Goal: Information Seeking & Learning: Learn about a topic

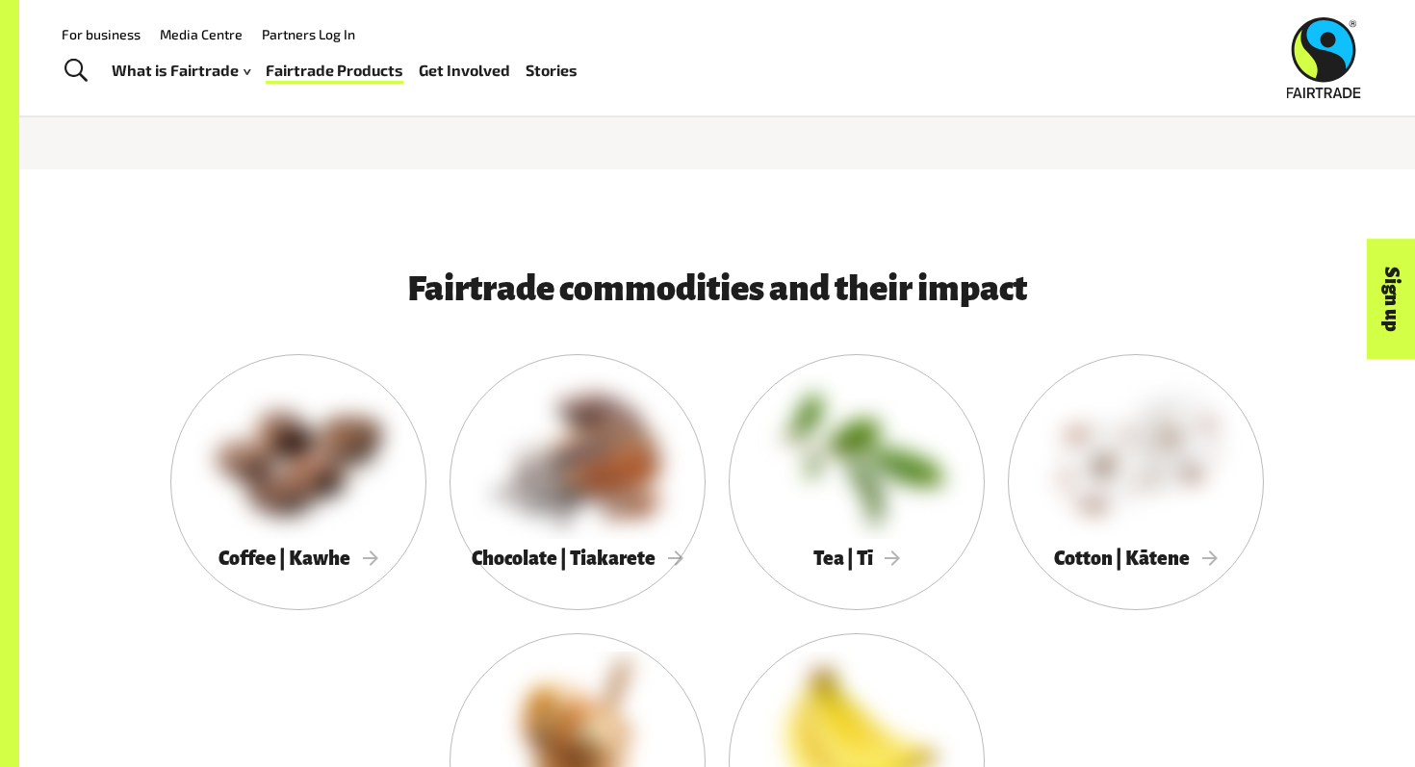
scroll to position [815, 0]
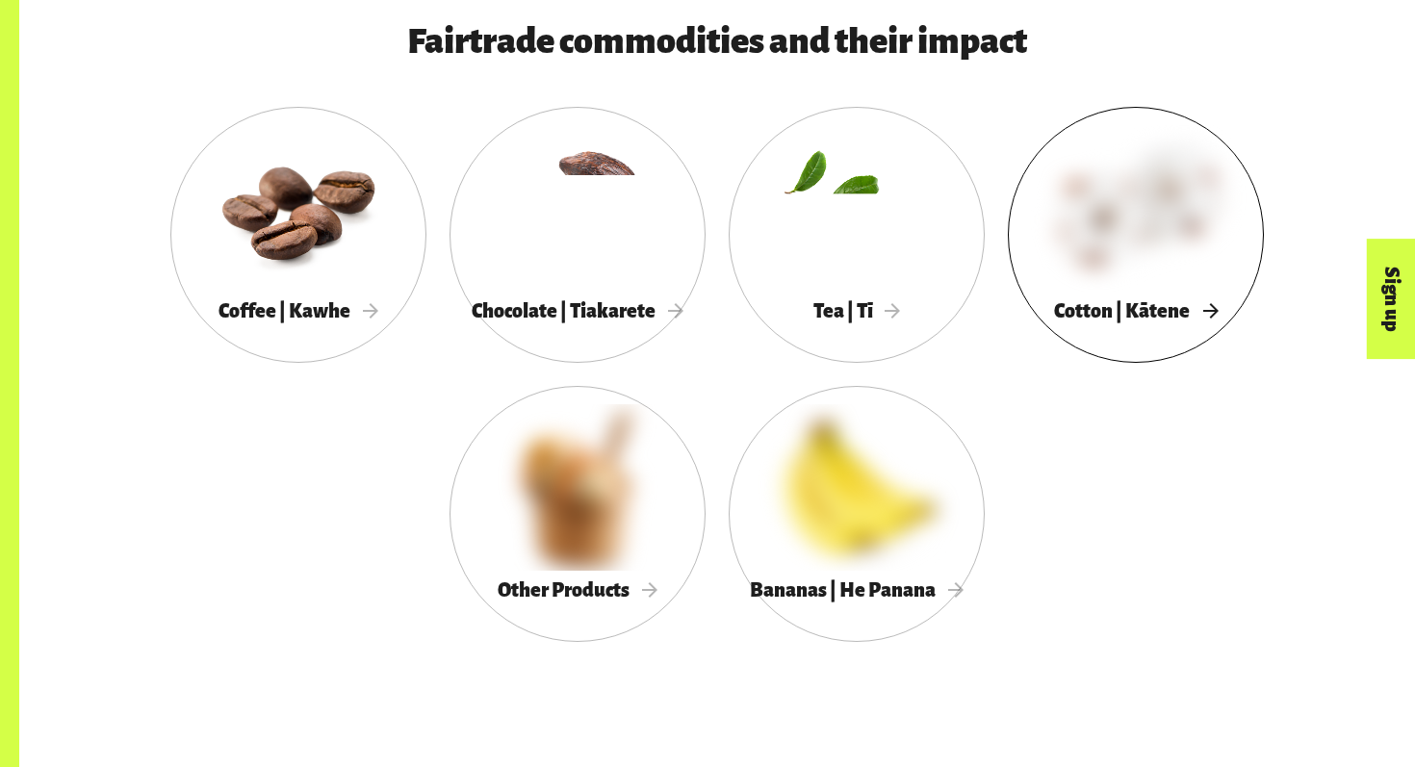
scroll to position [1078, 0]
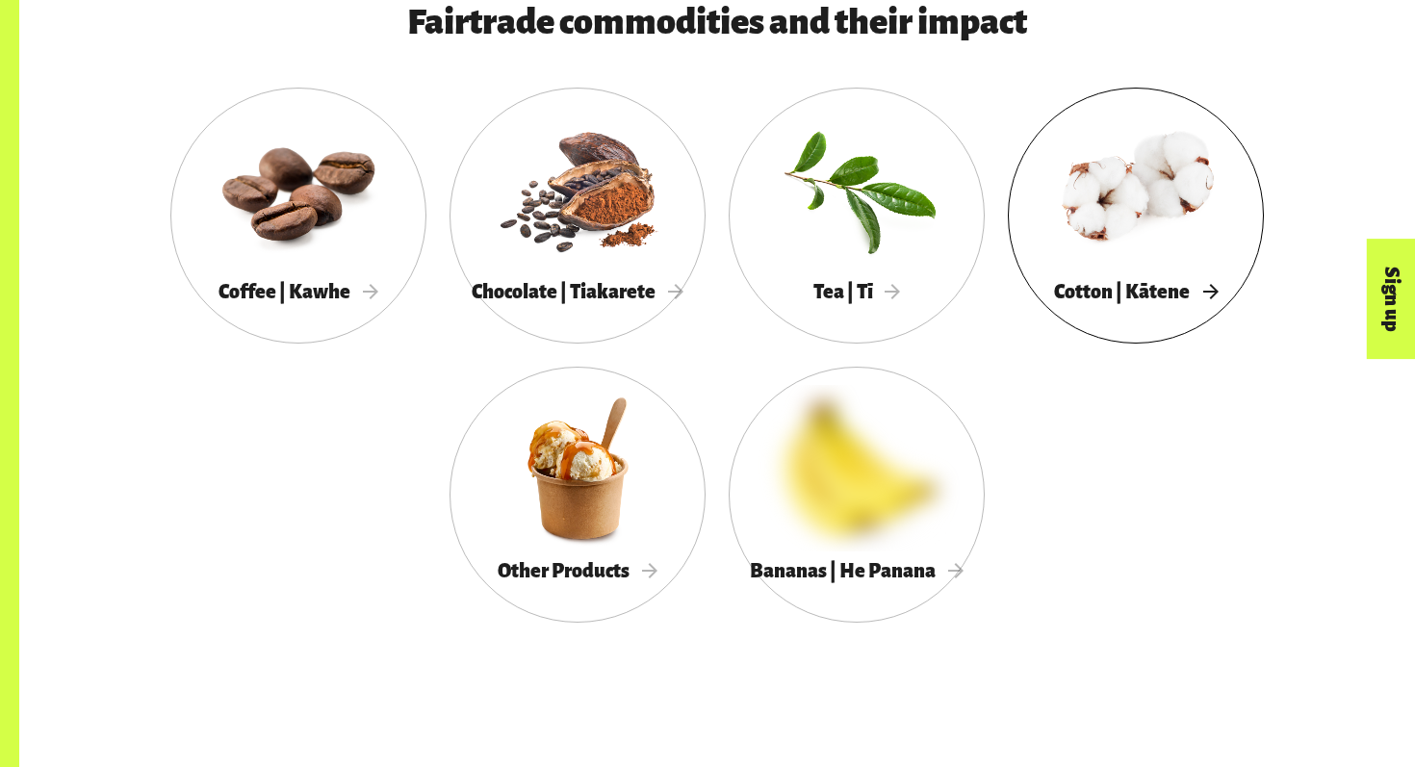
click at [1177, 182] on div at bounding box center [1136, 189] width 256 height 167
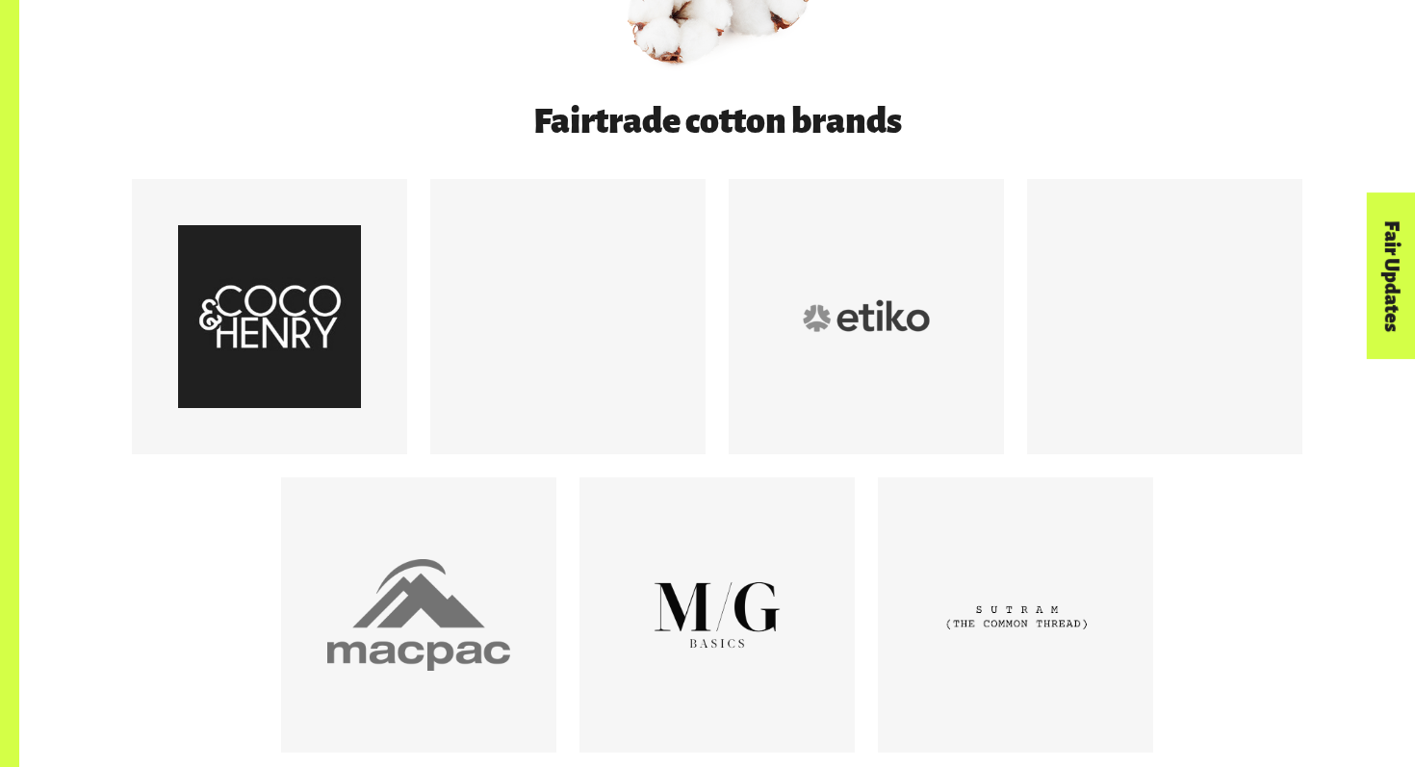
scroll to position [1026, 0]
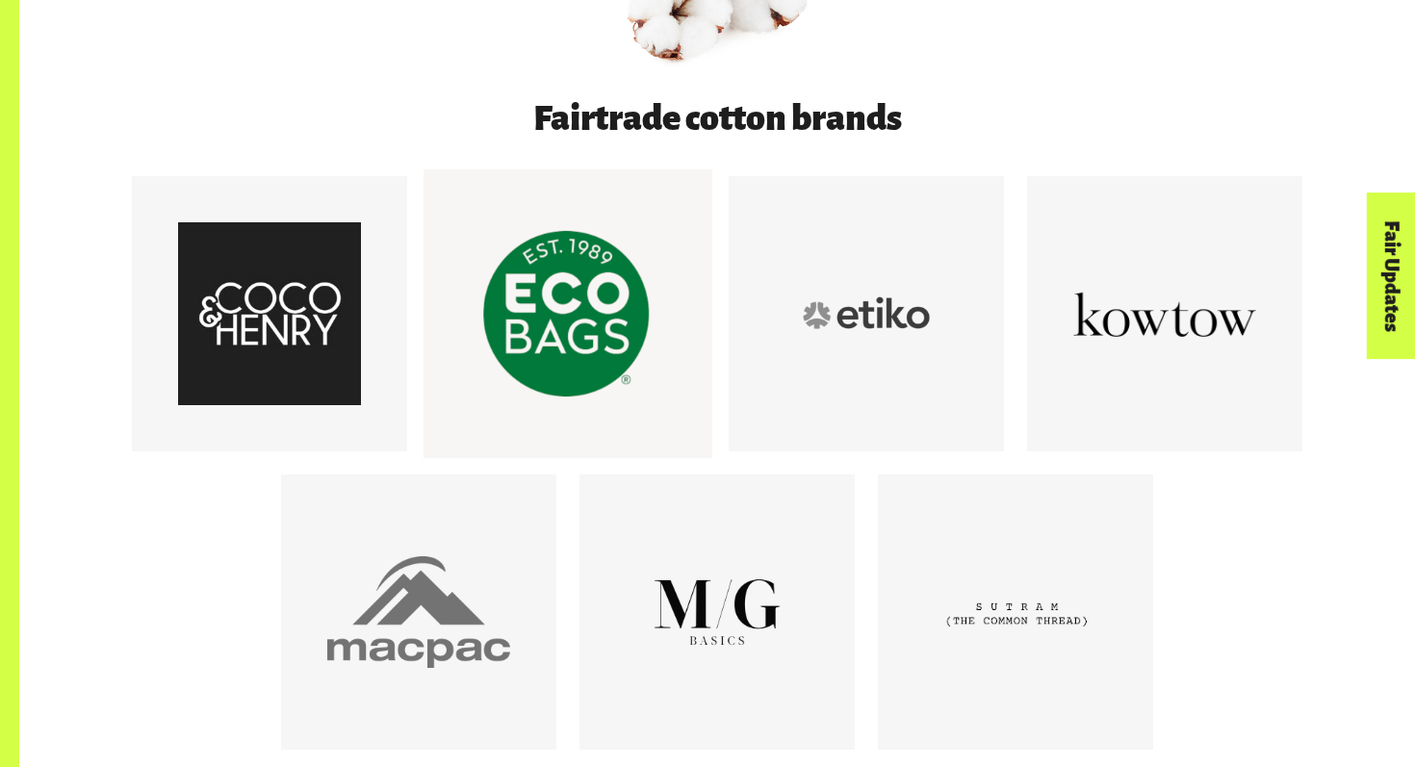
click at [567, 314] on div at bounding box center [568, 313] width 183 height 183
